Goal: Task Accomplishment & Management: Complete application form

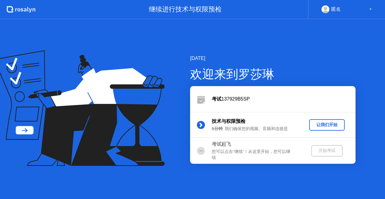
click at [339, 127] on div "让我们开始" at bounding box center [327, 125] width 31 height 6
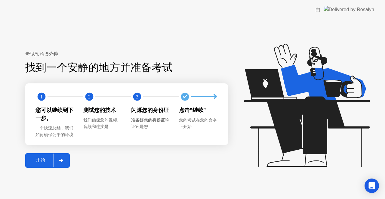
click at [38, 157] on div "开始" at bounding box center [40, 160] width 26 height 6
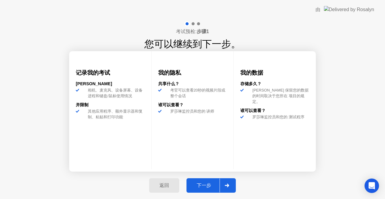
click at [206, 187] on div "下一步" at bounding box center [203, 185] width 31 height 6
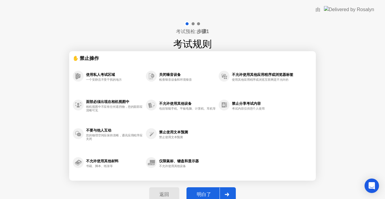
click at [205, 192] on div "明白了" at bounding box center [203, 194] width 31 height 6
select select "**********"
select select "*******"
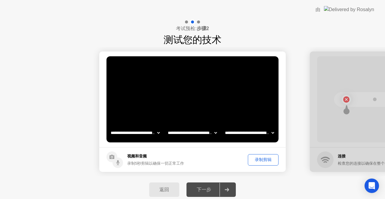
click at [266, 160] on div "录制剪辑" at bounding box center [263, 160] width 26 height 6
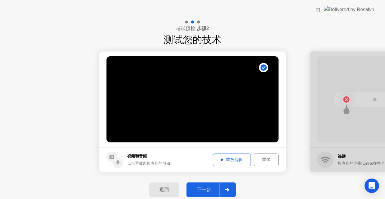
click at [232, 159] on div "重放剪辑" at bounding box center [232, 160] width 34 height 6
click at [209, 190] on div "下一步" at bounding box center [203, 190] width 31 height 6
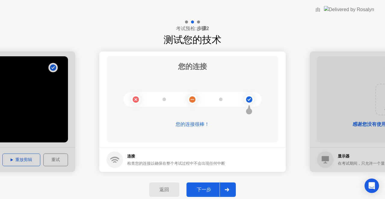
click at [204, 190] on div "下一步" at bounding box center [203, 190] width 31 height 6
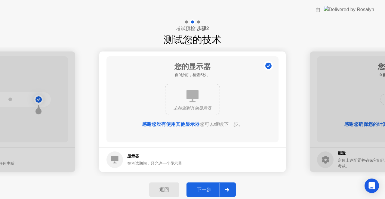
click at [203, 190] on div "下一步" at bounding box center [203, 190] width 31 height 6
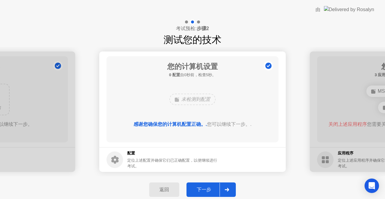
click at [203, 190] on div "下一步" at bounding box center [203, 190] width 31 height 6
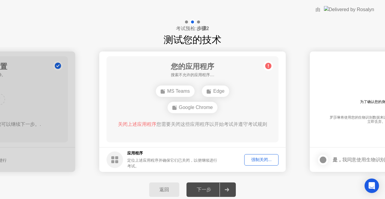
click at [259, 158] on div "强制关闭..." at bounding box center [261, 160] width 30 height 6
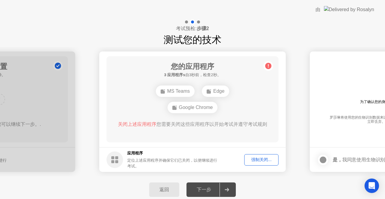
click at [266, 160] on div "强制关闭..." at bounding box center [261, 160] width 30 height 6
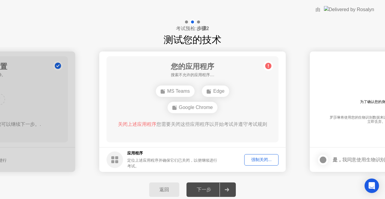
click at [259, 160] on div "强制关闭..." at bounding box center [261, 160] width 30 height 6
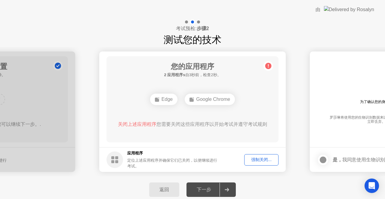
click at [263, 159] on div "强制关闭..." at bounding box center [261, 160] width 30 height 6
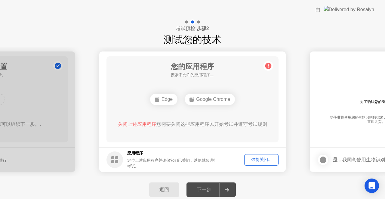
click at [266, 157] on div "强制关闭..." at bounding box center [261, 160] width 30 height 6
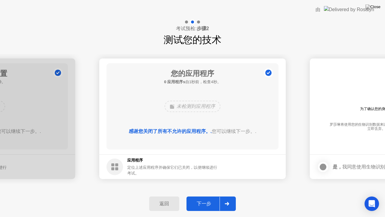
click at [212, 199] on div "下一步" at bounding box center [203, 203] width 31 height 6
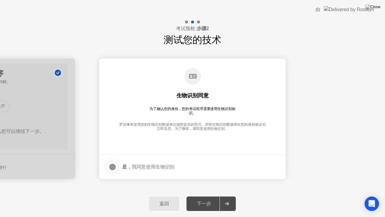
click at [111, 168] on div at bounding box center [112, 166] width 7 height 7
click at [206, 199] on div "下一步" at bounding box center [203, 203] width 31 height 6
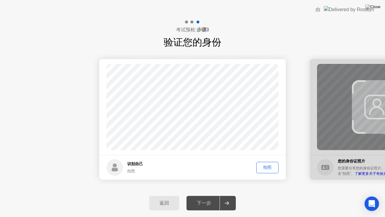
click at [273, 168] on div "拍照" at bounding box center [267, 167] width 18 height 6
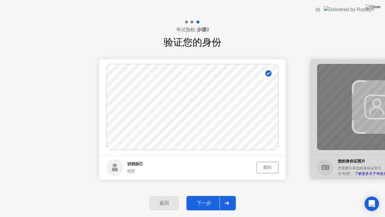
click at [206, 198] on button "下一步" at bounding box center [211, 203] width 49 height 14
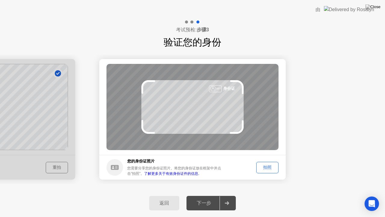
click at [262, 173] on footer "您的身份证照片 您需要分享您的身份证照片。将您的身份证放在框架中并点击”拍照”。 了解更多关于有效身份证件的信息. 拍照" at bounding box center [192, 167] width 187 height 25
click at [265, 168] on div "拍照" at bounding box center [267, 167] width 18 height 6
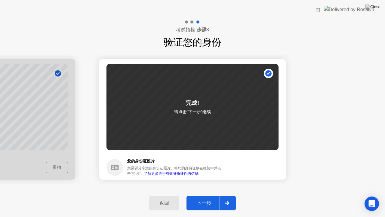
click at [204, 199] on div "下一步" at bounding box center [203, 203] width 31 height 6
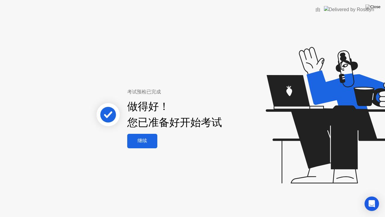
click at [136, 138] on div "继续" at bounding box center [142, 141] width 26 height 6
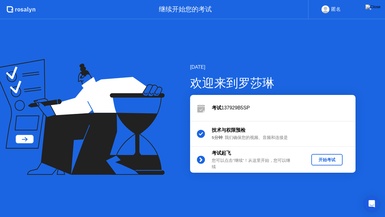
click at [326, 160] on div "开始考试" at bounding box center [327, 160] width 26 height 6
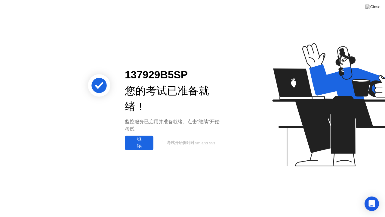
click at [139, 131] on div "监控服务已启用并准备就绪。点击”继续”开始考试。" at bounding box center [174, 125] width 99 height 14
click at [139, 141] on div "继续" at bounding box center [139, 142] width 25 height 13
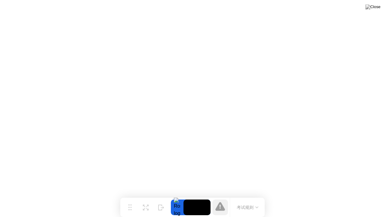
click at [248, 199] on button "考试规则" at bounding box center [247, 207] width 25 height 6
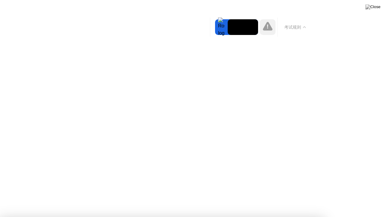
drag, startPoint x: 51, startPoint y: 67, endPoint x: 73, endPoint y: 86, distance: 29.2
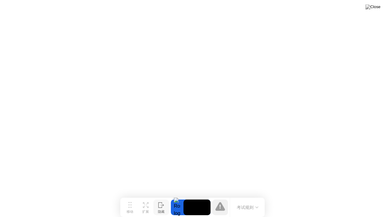
click at [160, 199] on div "隐藏" at bounding box center [161, 211] width 7 height 4
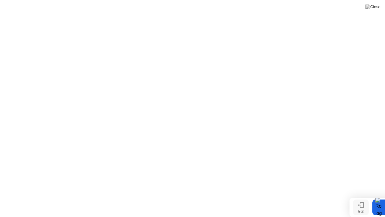
click at [363, 199] on icon at bounding box center [361, 205] width 6 height 6
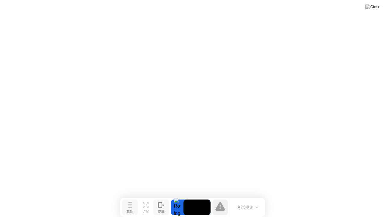
click at [134, 199] on button "移动" at bounding box center [130, 207] width 16 height 16
click at [159, 199] on icon at bounding box center [160, 207] width 3 height 5
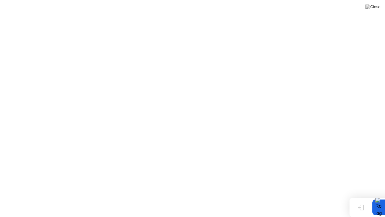
click at [360, 199] on icon at bounding box center [361, 207] width 6 height 6
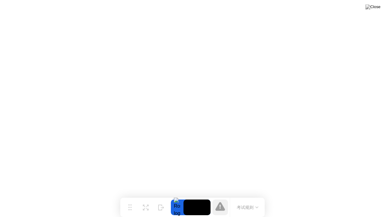
click at [163, 199] on icon at bounding box center [161, 207] width 6 height 6
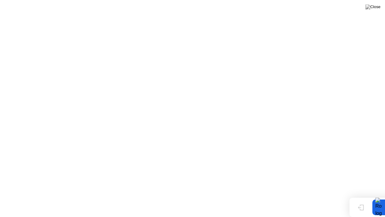
click at [359, 199] on icon at bounding box center [359, 207] width 3 height 2
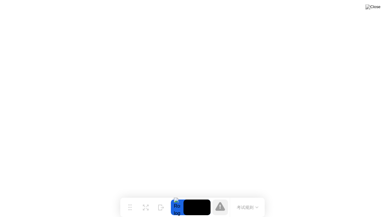
click at [175, 199] on div at bounding box center [177, 207] width 13 height 16
click at [186, 199] on video at bounding box center [197, 207] width 27 height 16
click at [247, 199] on button "考试规则" at bounding box center [247, 207] width 25 height 6
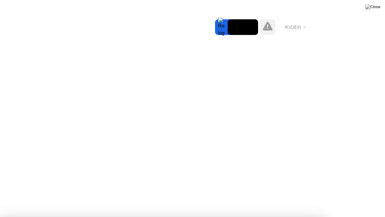
click at [301, 27] on button "考试规则" at bounding box center [295, 27] width 25 height 6
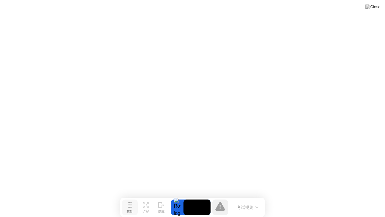
click at [130, 199] on icon at bounding box center [129, 205] width 3 height 6
click at [133, 199] on div "移动" at bounding box center [130, 211] width 7 height 4
click at [159, 199] on icon at bounding box center [160, 207] width 3 height 5
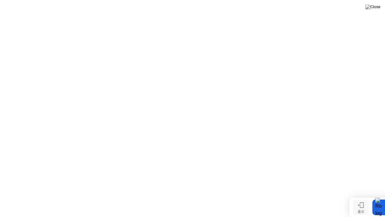
click at [363, 199] on icon at bounding box center [361, 204] width 3 height 5
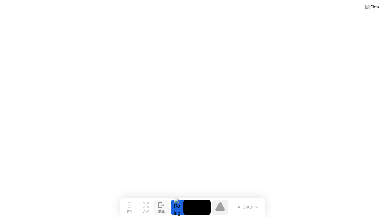
click at [246, 199] on button "考试规则" at bounding box center [247, 207] width 25 height 6
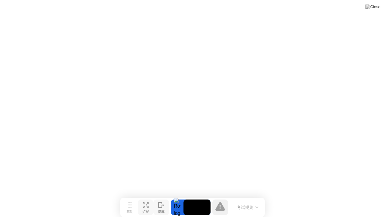
click at [147, 199] on icon at bounding box center [146, 205] width 6 height 6
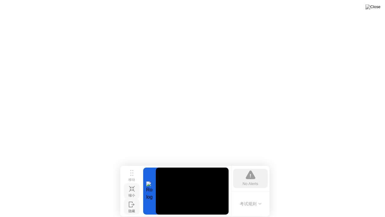
click at [261, 196] on div "考试规则" at bounding box center [250, 204] width 39 height 26
click at [127, 189] on button "缩小" at bounding box center [132, 191] width 16 height 16
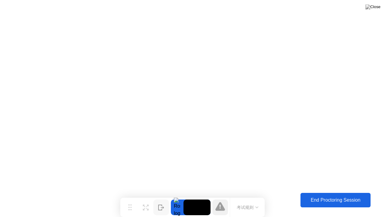
click at [330, 199] on div "End Proctoring Session" at bounding box center [335, 199] width 67 height 5
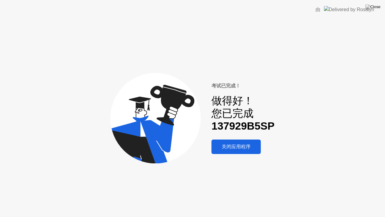
click at [230, 147] on div "关闭应用程序" at bounding box center [236, 147] width 46 height 6
